Goal: Task Accomplishment & Management: Manage account settings

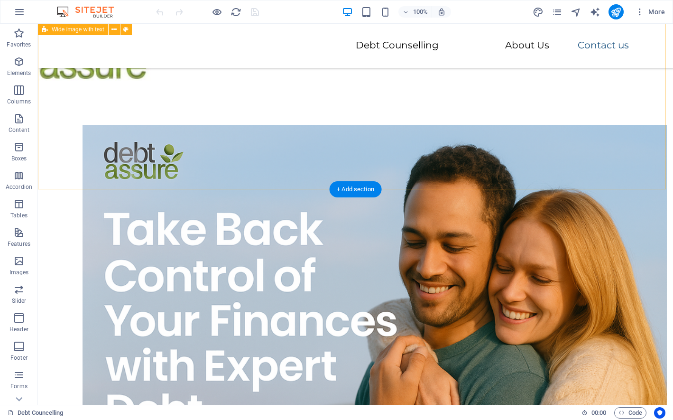
scroll to position [2215, 0]
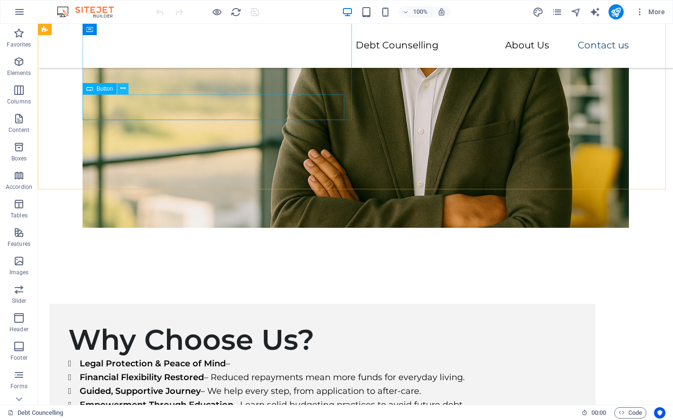
click at [121, 88] on icon at bounding box center [123, 89] width 5 height 10
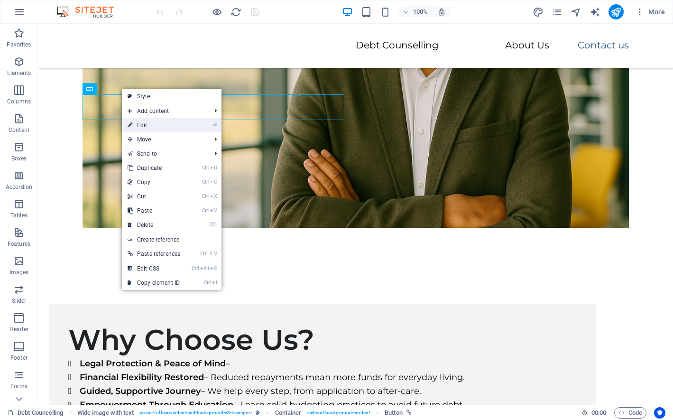
click at [142, 123] on link "⏎ Edit" at bounding box center [154, 125] width 64 height 14
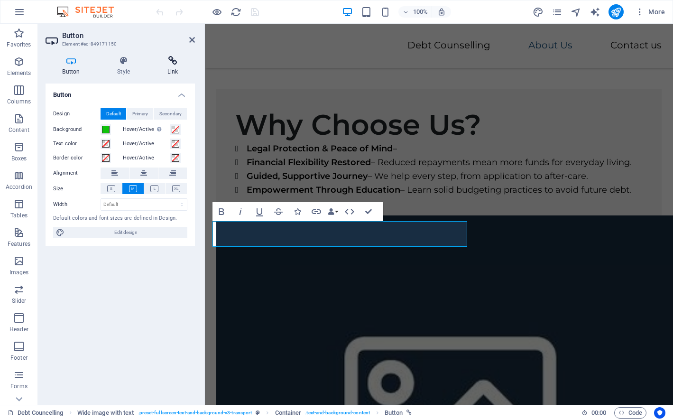
click at [172, 62] on icon at bounding box center [172, 60] width 45 height 9
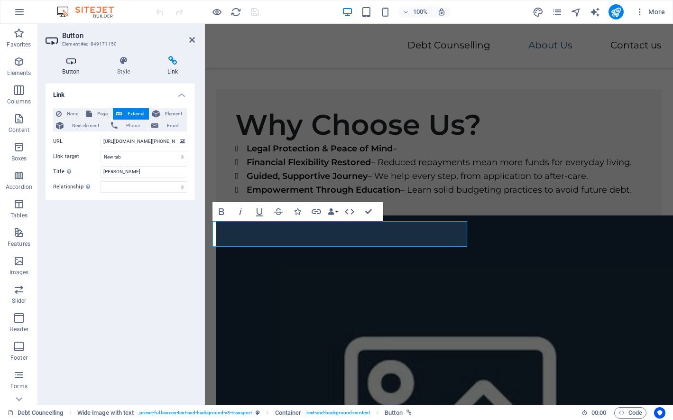
click at [67, 65] on icon at bounding box center [71, 60] width 51 height 9
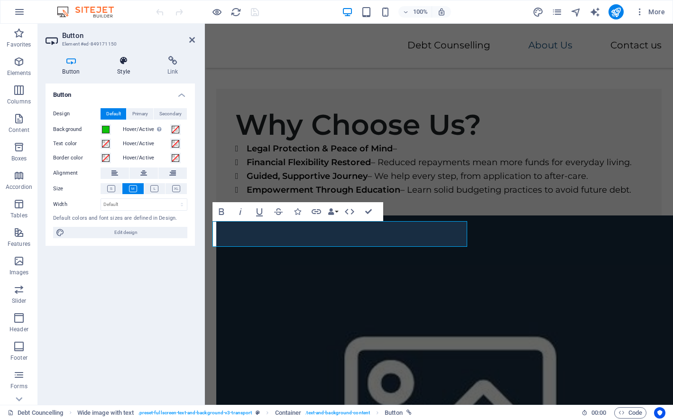
click at [124, 63] on icon at bounding box center [124, 60] width 47 height 9
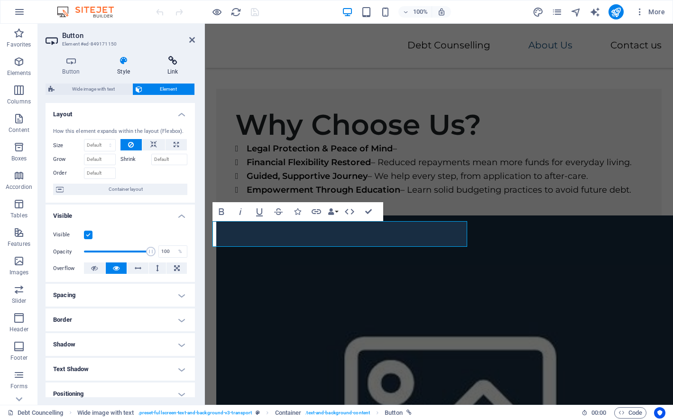
click at [172, 64] on icon at bounding box center [172, 60] width 45 height 9
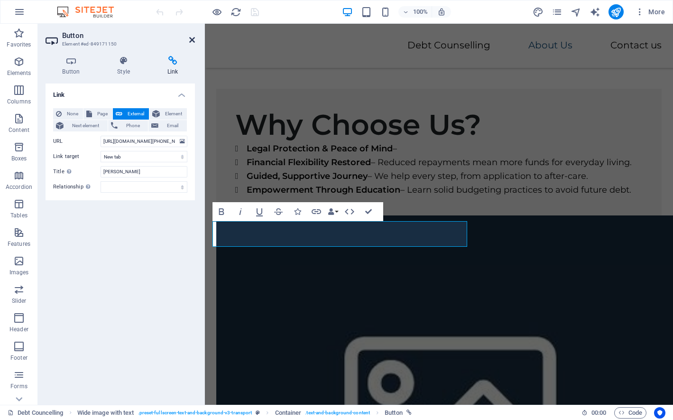
click at [193, 42] on icon at bounding box center [192, 40] width 6 height 8
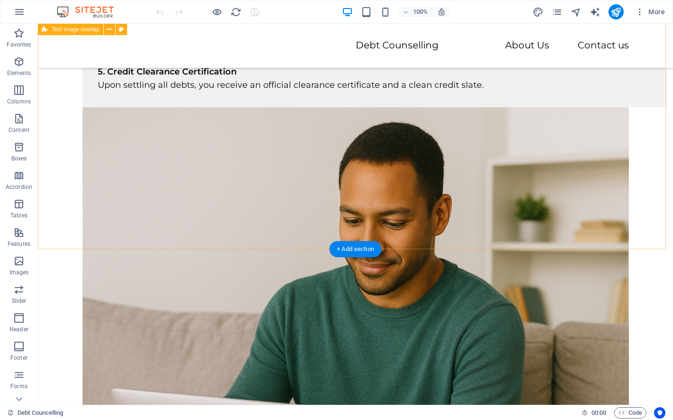
scroll to position [0, 0]
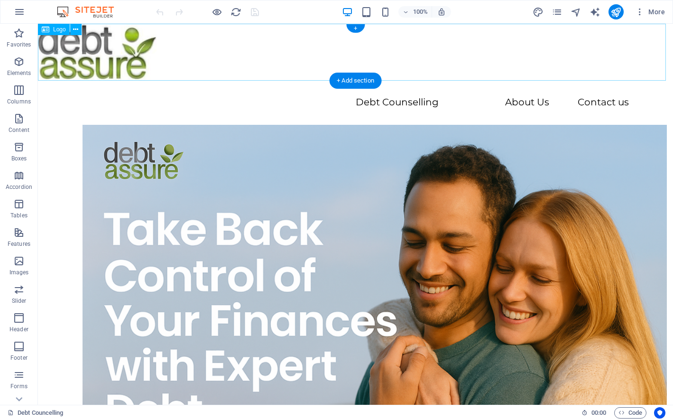
click at [90, 50] on div at bounding box center [355, 52] width 635 height 57
select select "px"
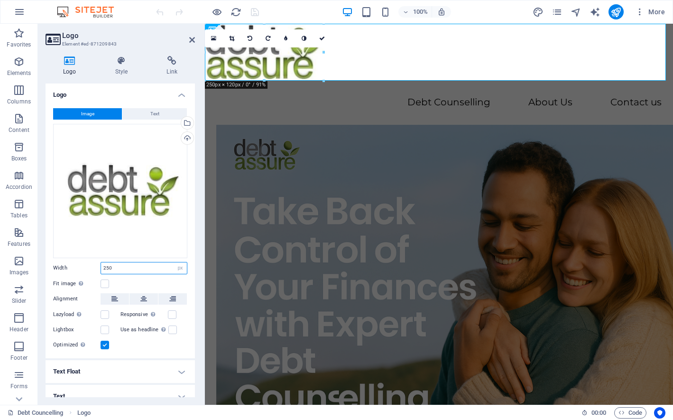
drag, startPoint x: 113, startPoint y: 264, endPoint x: 51, endPoint y: 266, distance: 62.2
click at [45, 262] on div "Logo Style Link Logo Image Text Drag files here, click to choose files or selec…" at bounding box center [120, 226] width 165 height 356
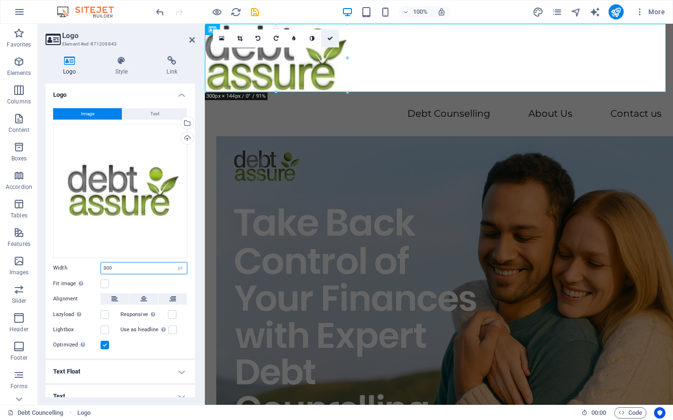
type input "300"
click at [330, 37] on icon at bounding box center [330, 39] width 6 height 6
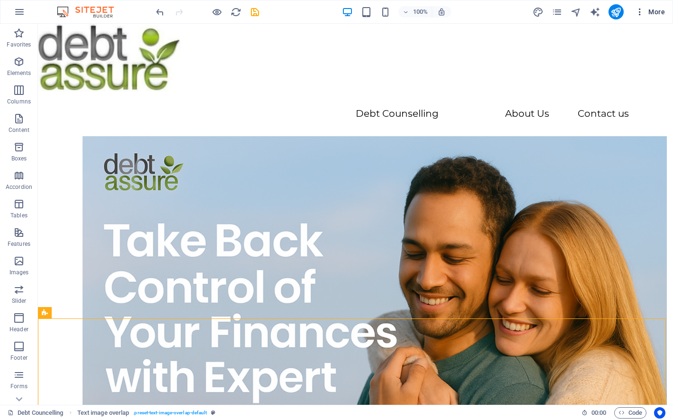
click at [655, 12] on span "More" at bounding box center [650, 11] width 30 height 9
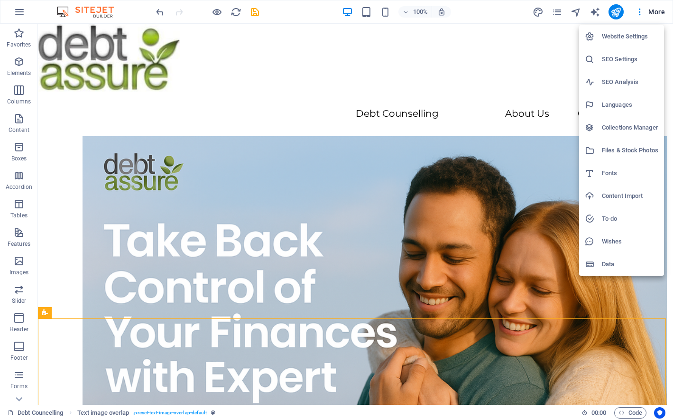
click at [619, 219] on h6 "To-do" at bounding box center [630, 218] width 56 height 11
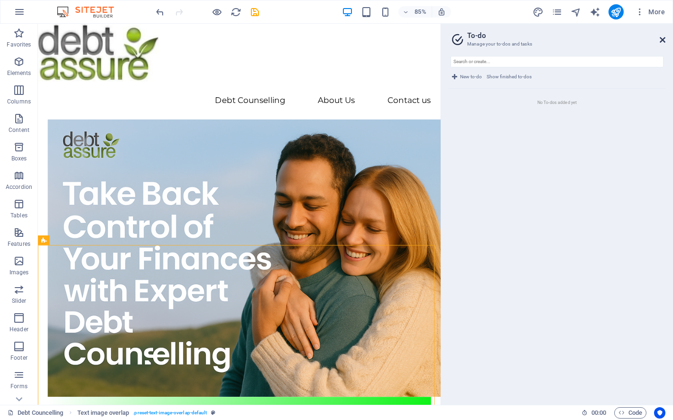
click at [661, 41] on icon at bounding box center [663, 40] width 6 height 8
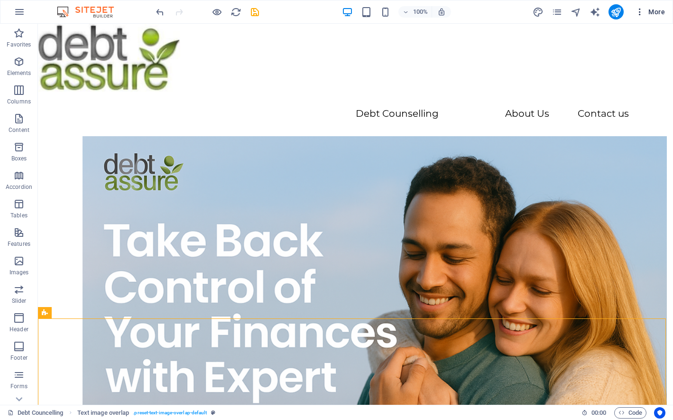
click at [657, 13] on span "More" at bounding box center [650, 11] width 30 height 9
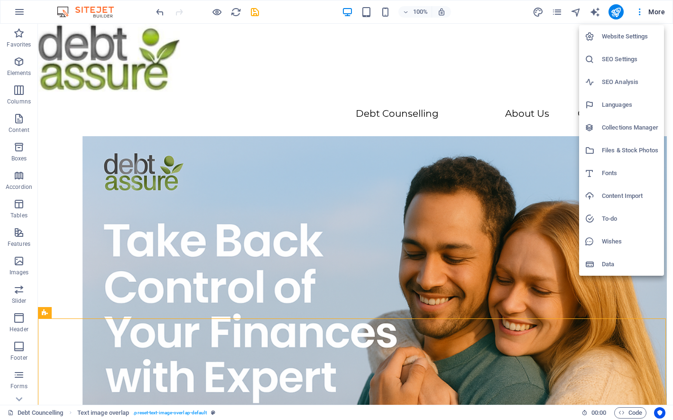
click at [616, 58] on h6 "SEO Settings" at bounding box center [630, 59] width 56 height 11
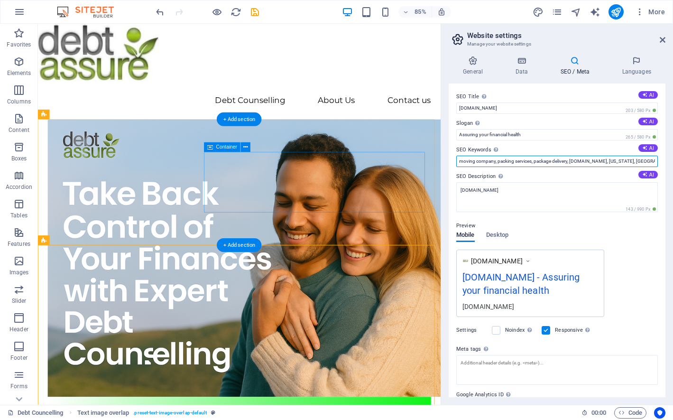
drag, startPoint x: 660, startPoint y: 184, endPoint x: 474, endPoint y: 181, distance: 185.6
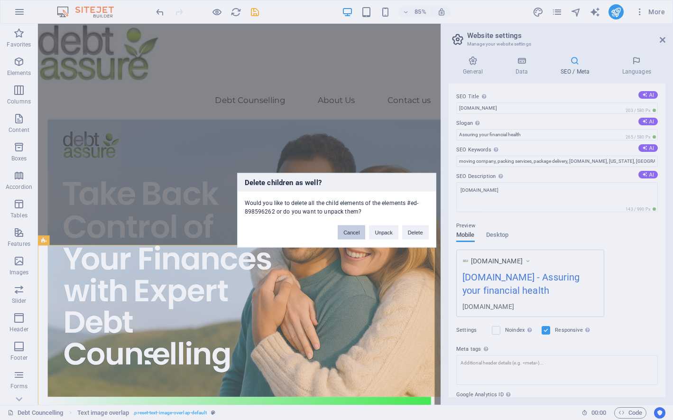
click at [351, 231] on button "Cancel" at bounding box center [352, 232] width 28 height 14
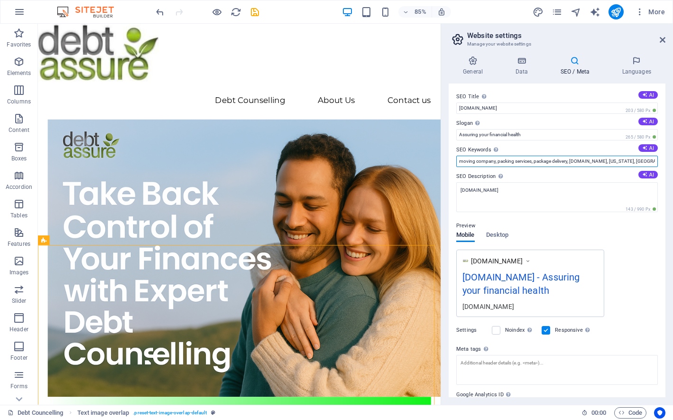
click at [576, 157] on input "moving company, packing services, package delivery, [DOMAIN_NAME], [US_STATE], …" at bounding box center [558, 161] width 202 height 11
click at [572, 161] on input "moving company, packing services, package delivery, [DOMAIN_NAME], [US_STATE], …" at bounding box center [558, 161] width 202 height 11
click at [547, 159] on input "[DOMAIN_NAME], [US_STATE], [GEOGRAPHIC_DATA]" at bounding box center [558, 161] width 202 height 11
type input "[DOMAIN_NAME]"
drag, startPoint x: 663, startPoint y: 264, endPoint x: 660, endPoint y: 306, distance: 42.3
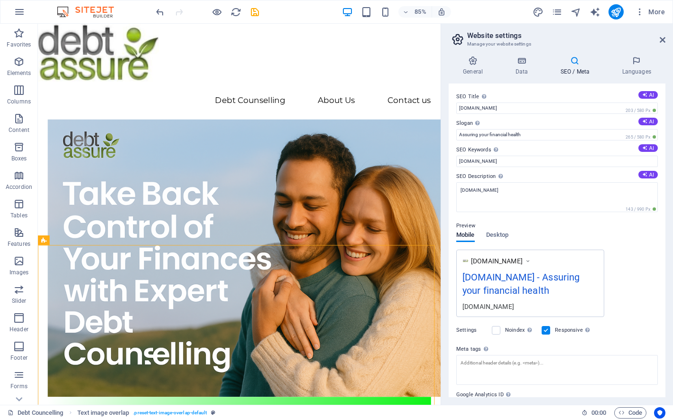
click at [660, 306] on div "SEO Title The title of your website - make it something that stands out in sear…" at bounding box center [557, 241] width 217 height 314
click at [521, 68] on h4 "Data" at bounding box center [523, 66] width 45 height 20
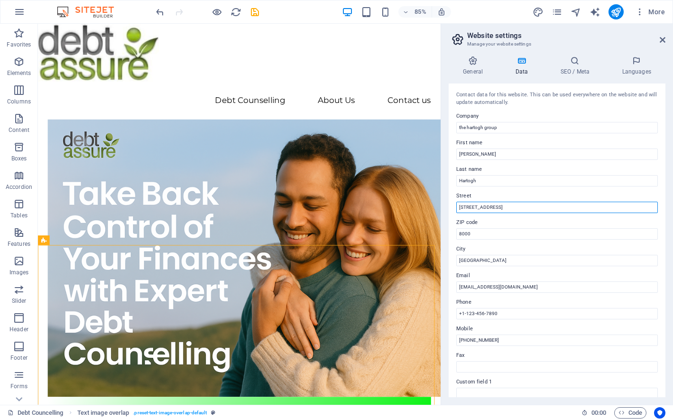
click at [497, 209] on input "[STREET_ADDRESS]" at bounding box center [558, 207] width 202 height 11
drag, startPoint x: 457, startPoint y: 206, endPoint x: 447, endPoint y: 206, distance: 10.0
click at [448, 206] on div "General Data SEO / Meta Languages Website name [DOMAIN_NAME] Logo Drag files he…" at bounding box center [557, 226] width 232 height 356
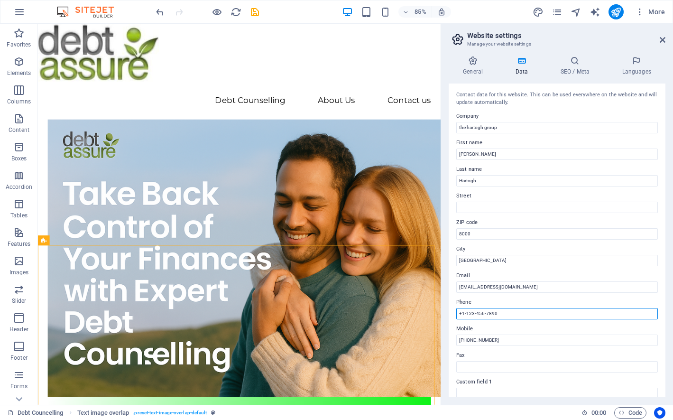
drag, startPoint x: 537, startPoint y: 336, endPoint x: 504, endPoint y: 361, distance: 40.6
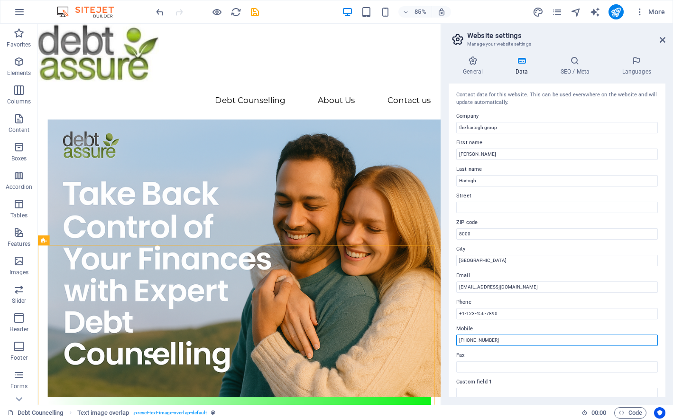
drag, startPoint x: 535, startPoint y: 362, endPoint x: 511, endPoint y: 392, distance: 38.8
click at [531, 338] on input "[PHONE_NUMBER]" at bounding box center [558, 340] width 202 height 11
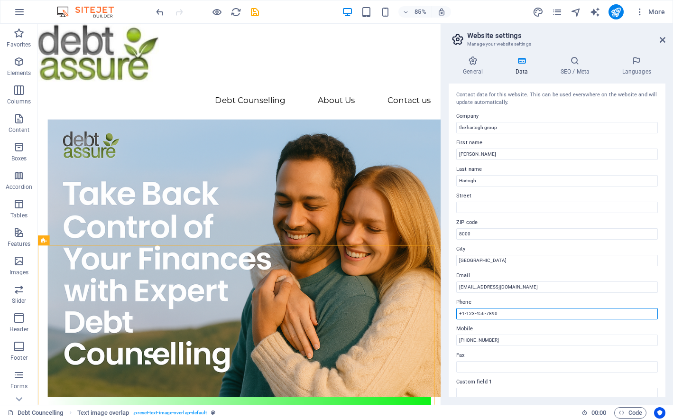
drag, startPoint x: 504, startPoint y: 312, endPoint x: 443, endPoint y: 307, distance: 60.5
click at [443, 307] on div "General Data SEO / Meta Languages Website name [DOMAIN_NAME] Logo Drag files he…" at bounding box center [557, 226] width 232 height 356
paste input "+"
type input "[PHONE_NUMBER]"
click at [568, 251] on label "City" at bounding box center [558, 248] width 202 height 11
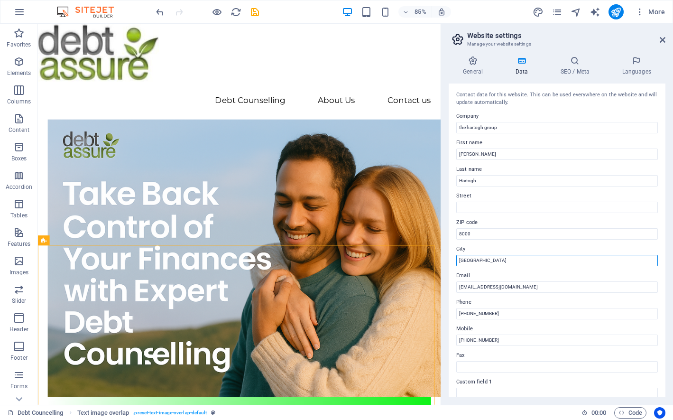
click at [568, 255] on input "[GEOGRAPHIC_DATA]" at bounding box center [558, 260] width 202 height 11
click at [530, 320] on div "Contact data for this website. This can be used everywhere on the website and w…" at bounding box center [557, 241] width 217 height 314
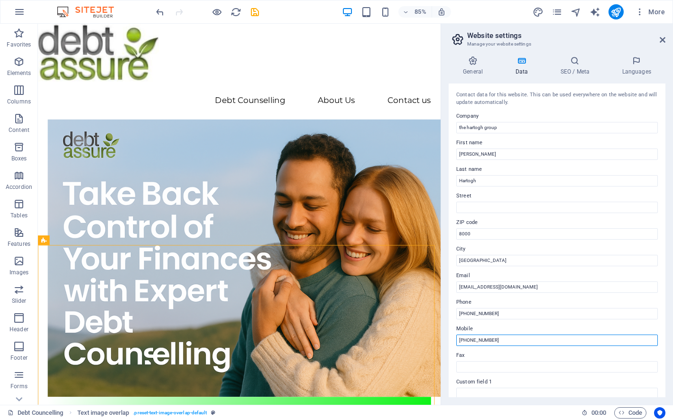
click at [469, 337] on input "[PHONE_NUMBER]" at bounding box center [558, 340] width 202 height 11
type input "[PHONE_NUMBER]"
click at [667, 342] on div "General Data SEO / Meta Languages Website name [DOMAIN_NAME] Logo Drag files he…" at bounding box center [557, 226] width 232 height 356
click at [635, 64] on icon at bounding box center [637, 60] width 58 height 9
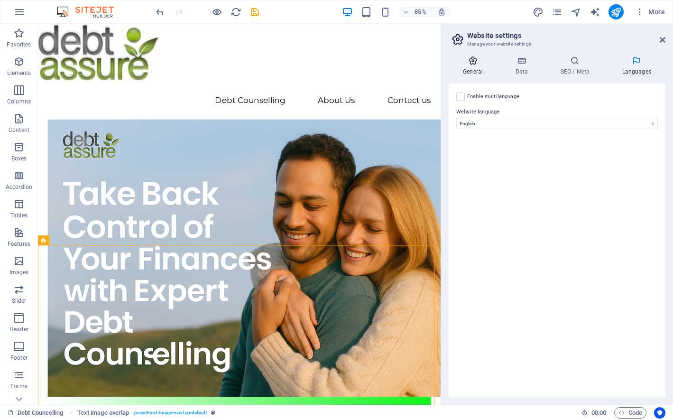
click at [476, 69] on h4 "General" at bounding box center [475, 66] width 52 height 20
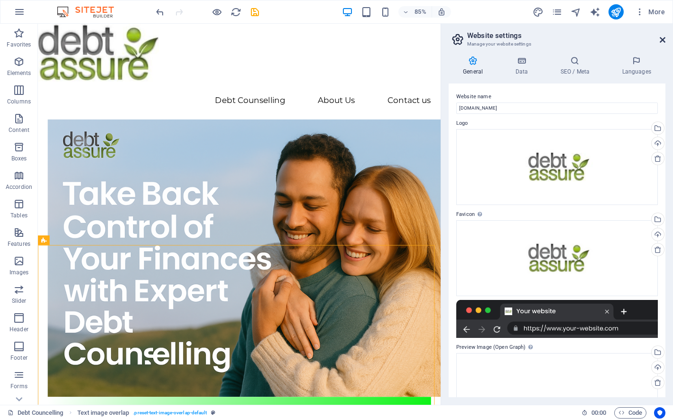
click at [660, 40] on icon at bounding box center [663, 40] width 6 height 8
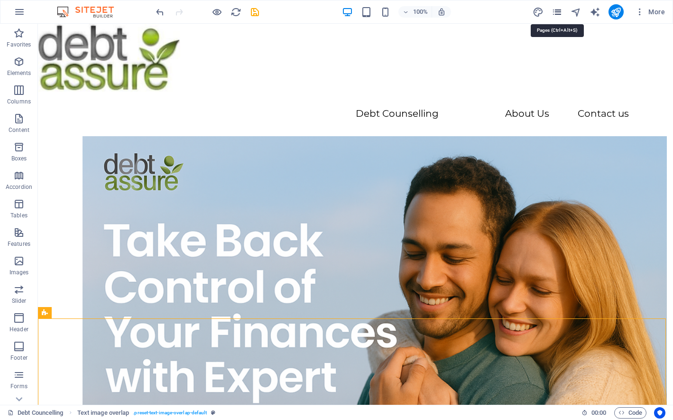
click at [559, 14] on icon "pages" at bounding box center [557, 12] width 11 height 11
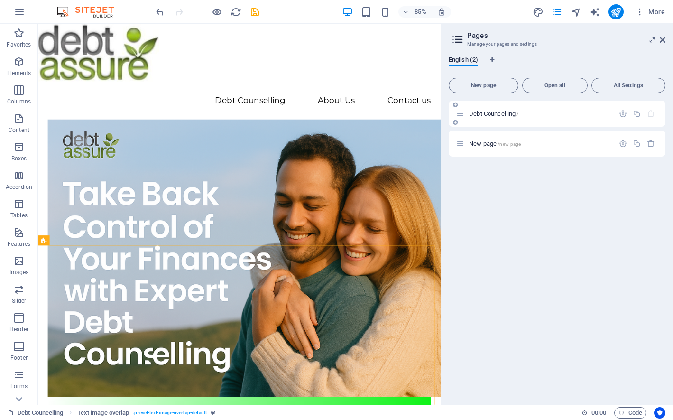
click at [499, 114] on span "Debt Councelling /" at bounding box center [493, 113] width 49 height 7
click at [665, 40] on icon at bounding box center [663, 40] width 6 height 8
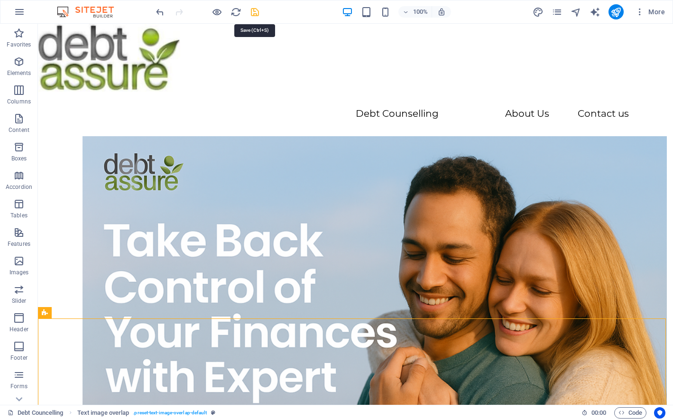
click at [253, 9] on icon "save" at bounding box center [255, 12] width 11 height 11
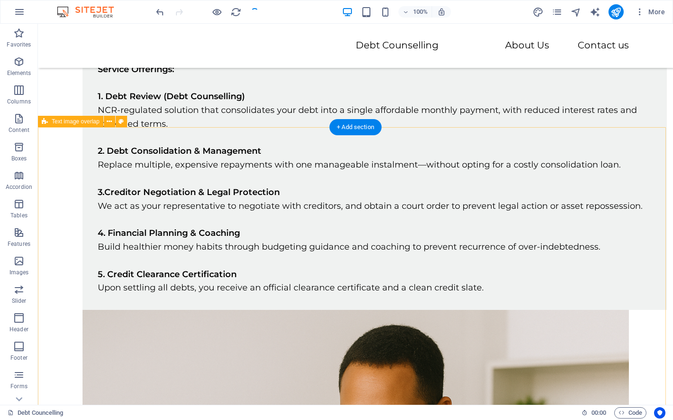
scroll to position [633, 0]
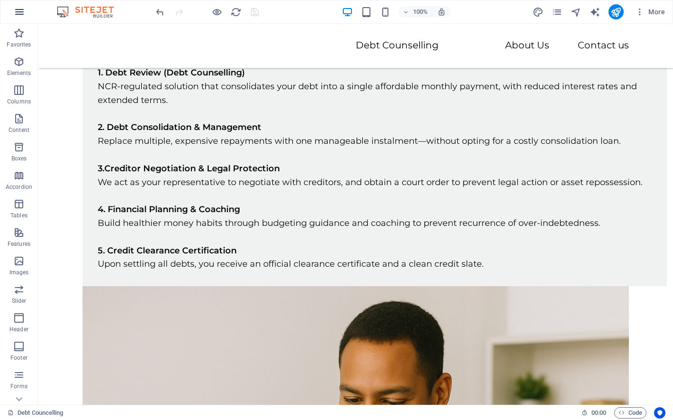
click at [18, 13] on icon "button" at bounding box center [19, 11] width 11 height 11
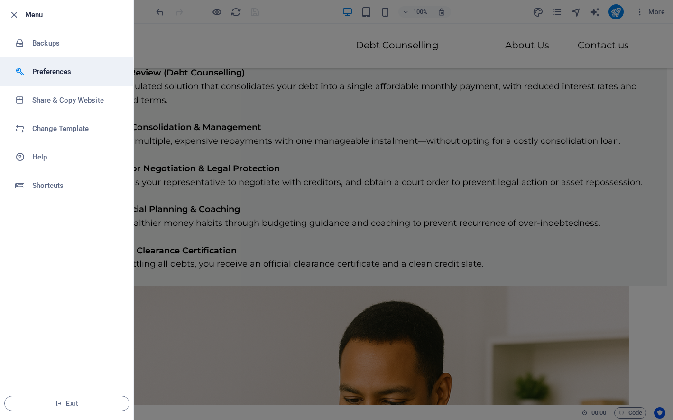
click at [47, 70] on h6 "Preferences" at bounding box center [76, 71] width 88 height 11
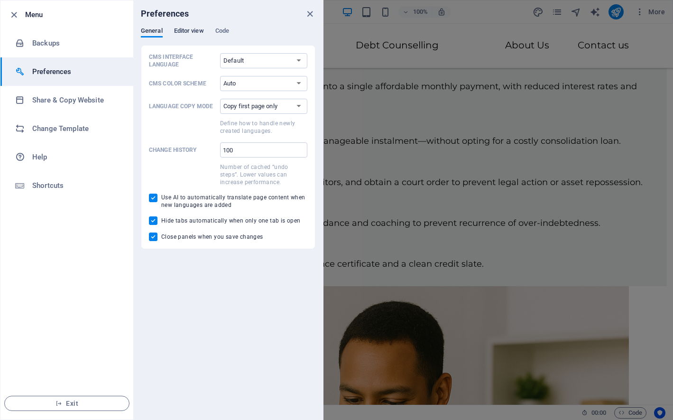
click at [192, 29] on span "Editor view" at bounding box center [189, 31] width 30 height 13
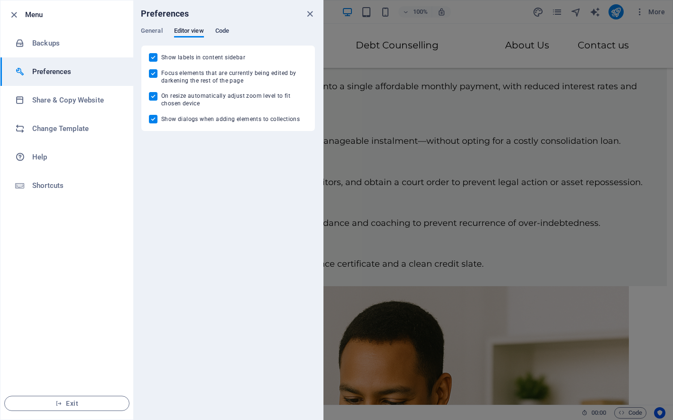
click at [224, 31] on span "Code" at bounding box center [222, 31] width 14 height 13
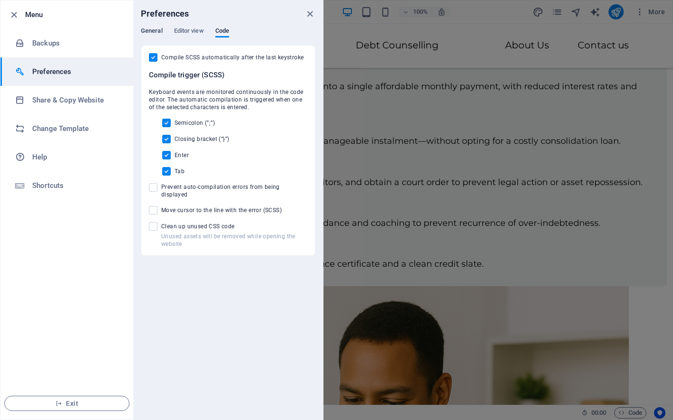
click at [153, 30] on span "General" at bounding box center [152, 31] width 22 height 13
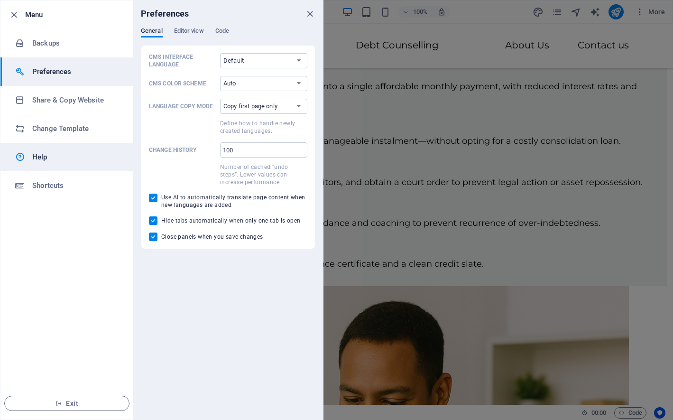
click at [44, 159] on h6 "Help" at bounding box center [76, 156] width 88 height 11
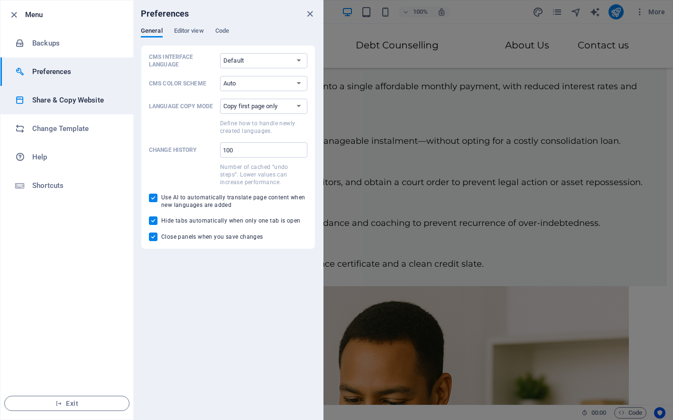
click at [60, 97] on h6 "Share & Copy Website" at bounding box center [76, 99] width 88 height 11
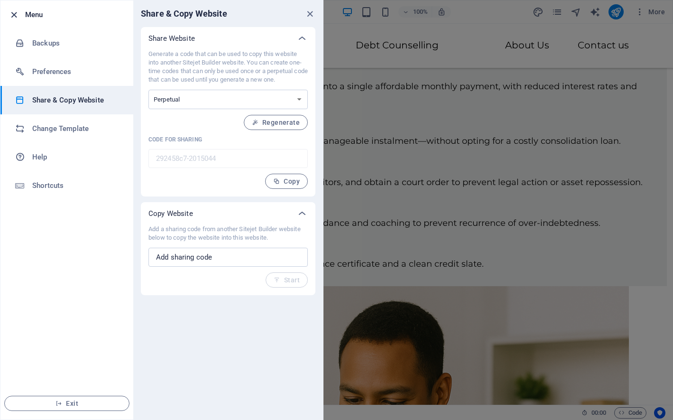
click at [10, 14] on icon "button" at bounding box center [14, 14] width 11 height 11
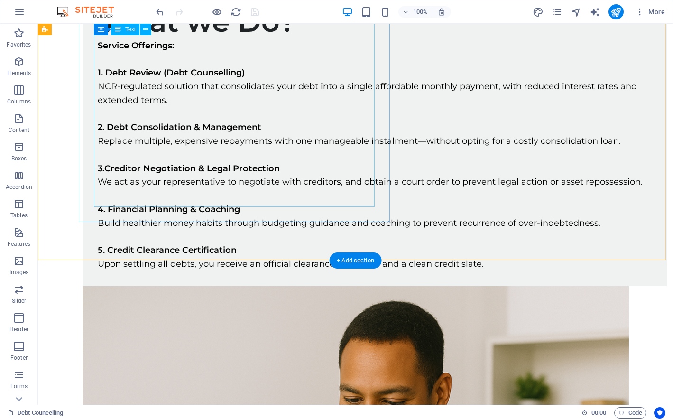
scroll to position [0, 0]
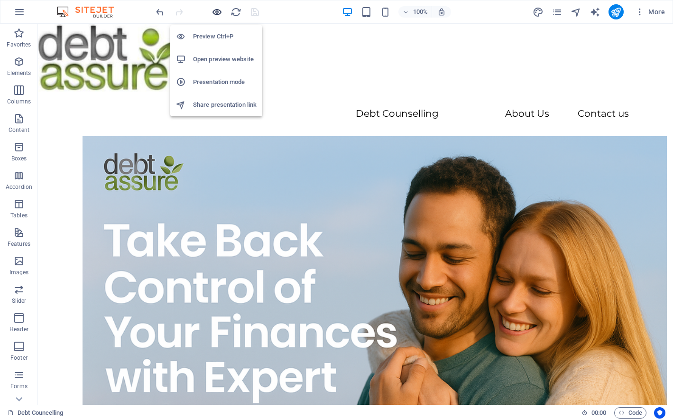
click at [217, 10] on icon "button" at bounding box center [217, 12] width 11 height 11
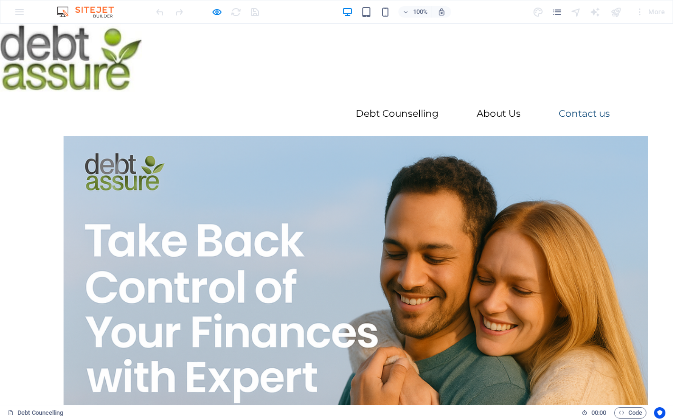
click at [576, 112] on link "Contact us" at bounding box center [584, 113] width 51 height 9
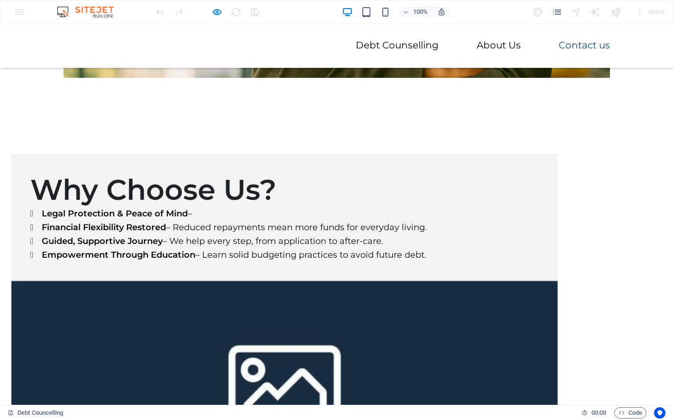
scroll to position [2348, 0]
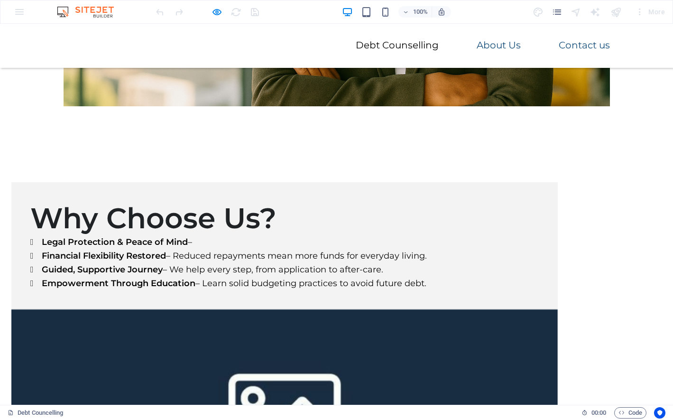
click at [496, 40] on link "About Us" at bounding box center [499, 44] width 44 height 9
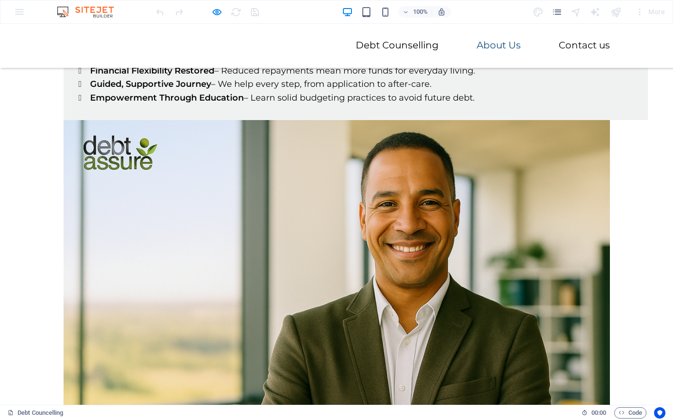
scroll to position [1968, 0]
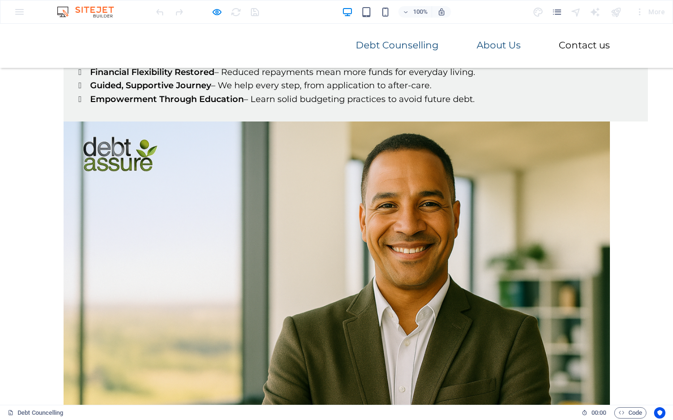
click at [408, 44] on link "Debt Counselling" at bounding box center [397, 44] width 83 height 9
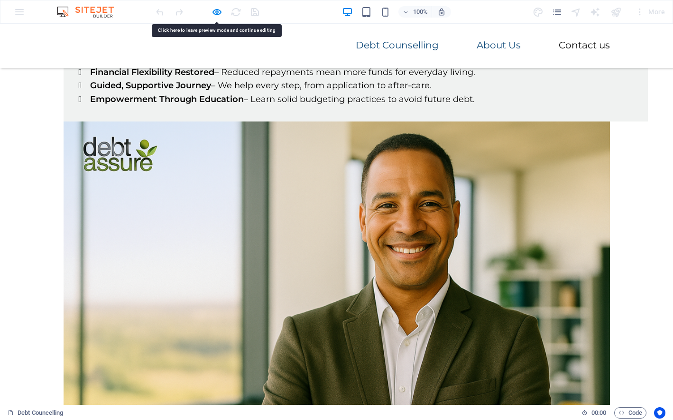
click at [408, 44] on link "Debt Counselling" at bounding box center [397, 44] width 83 height 9
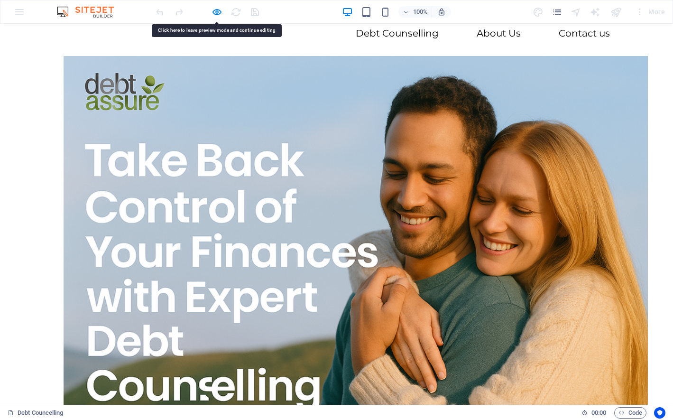
scroll to position [0, 0]
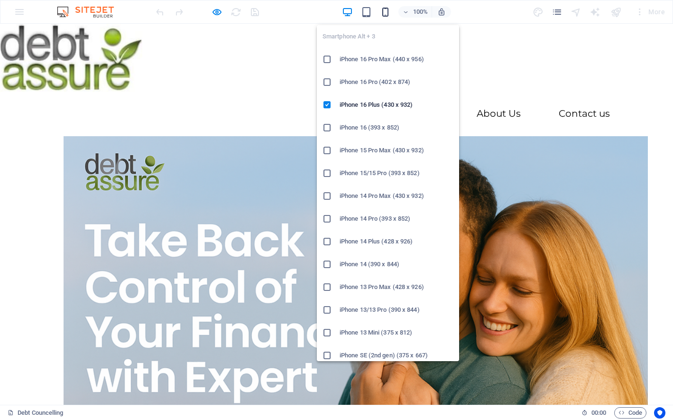
click at [383, 9] on icon "button" at bounding box center [385, 12] width 11 height 11
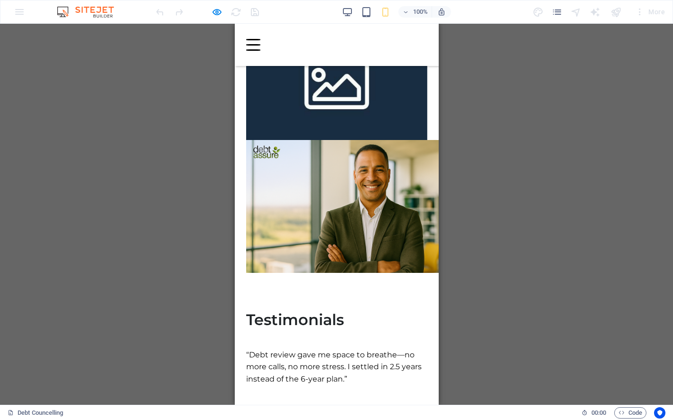
scroll to position [2291, 0]
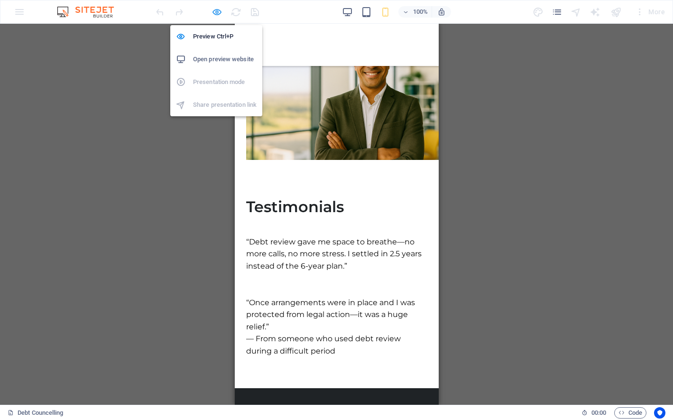
click at [217, 10] on icon "button" at bounding box center [217, 12] width 11 height 11
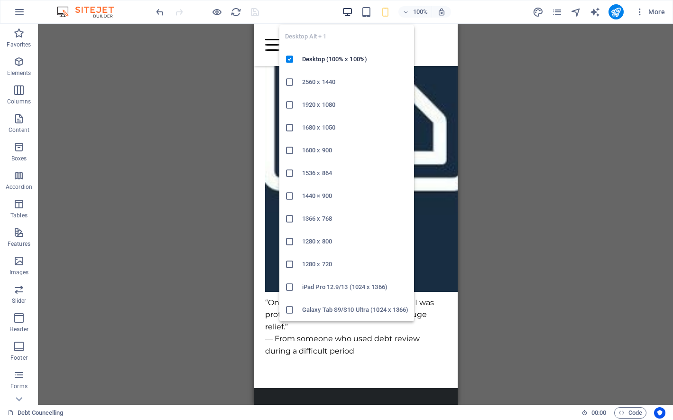
click at [345, 9] on icon "button" at bounding box center [347, 12] width 11 height 11
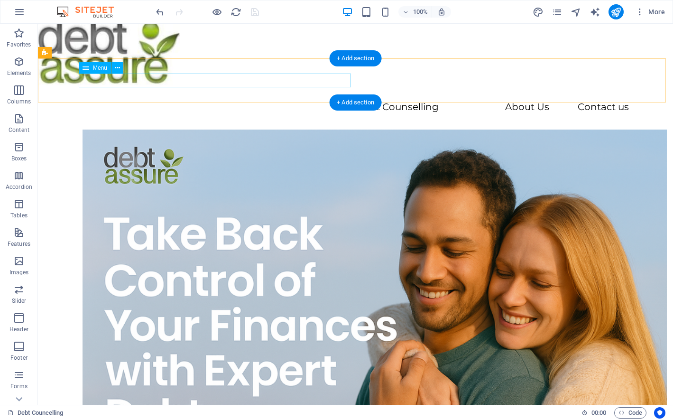
scroll to position [0, 0]
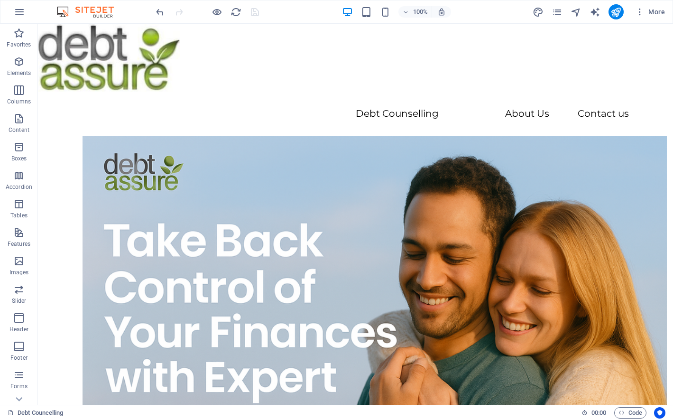
click at [65, 10] on img at bounding box center [90, 11] width 71 height 11
